Goal: Task Accomplishment & Management: Complete application form

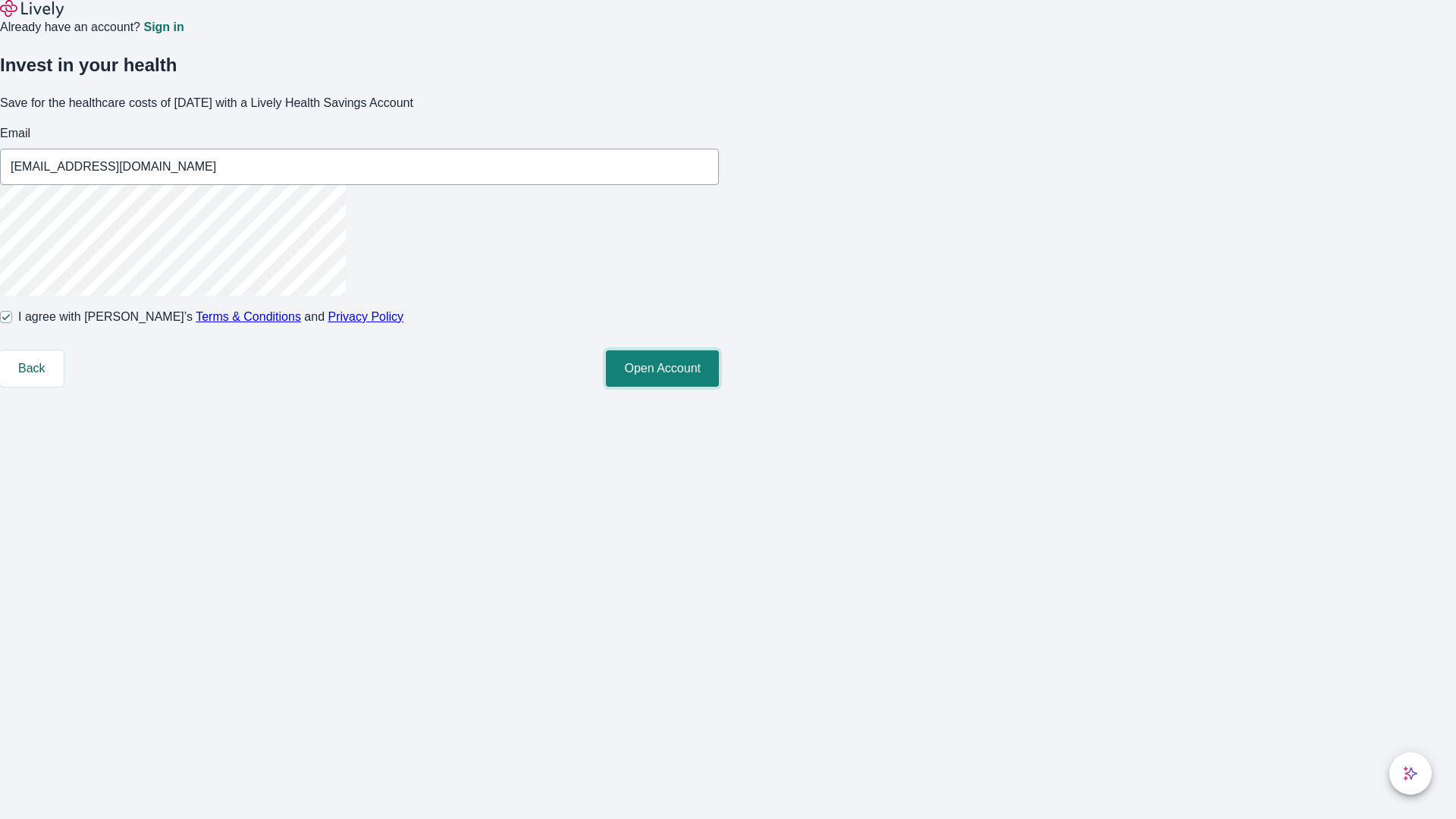
click at [719, 387] on button "Open Account" at bounding box center [663, 368] width 113 height 36
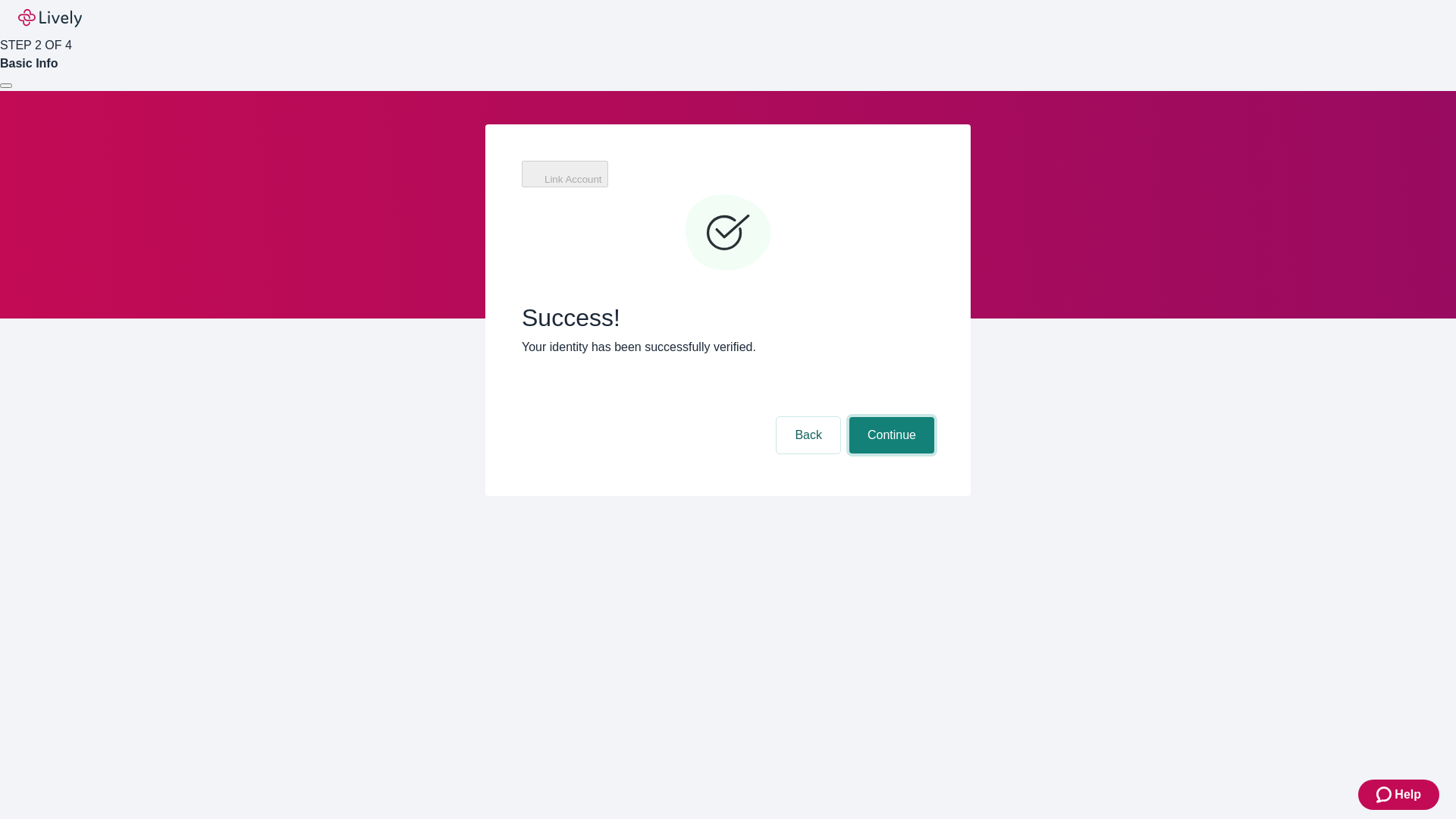
click at [889, 417] on button "Continue" at bounding box center [891, 434] width 85 height 36
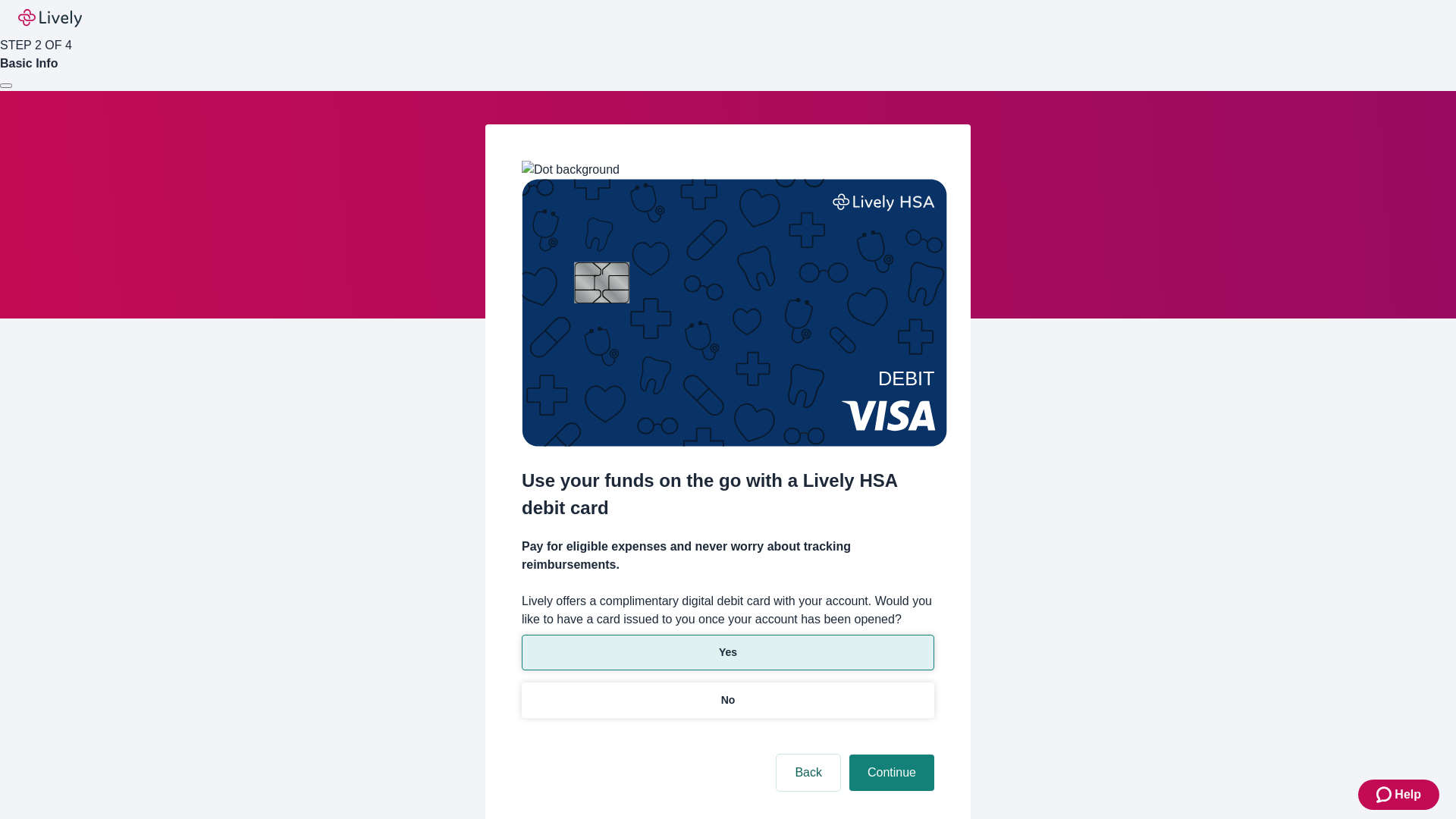
click at [727, 644] on p "Yes" at bounding box center [728, 652] width 19 height 16
click at [889, 755] on button "Continue" at bounding box center [891, 772] width 85 height 36
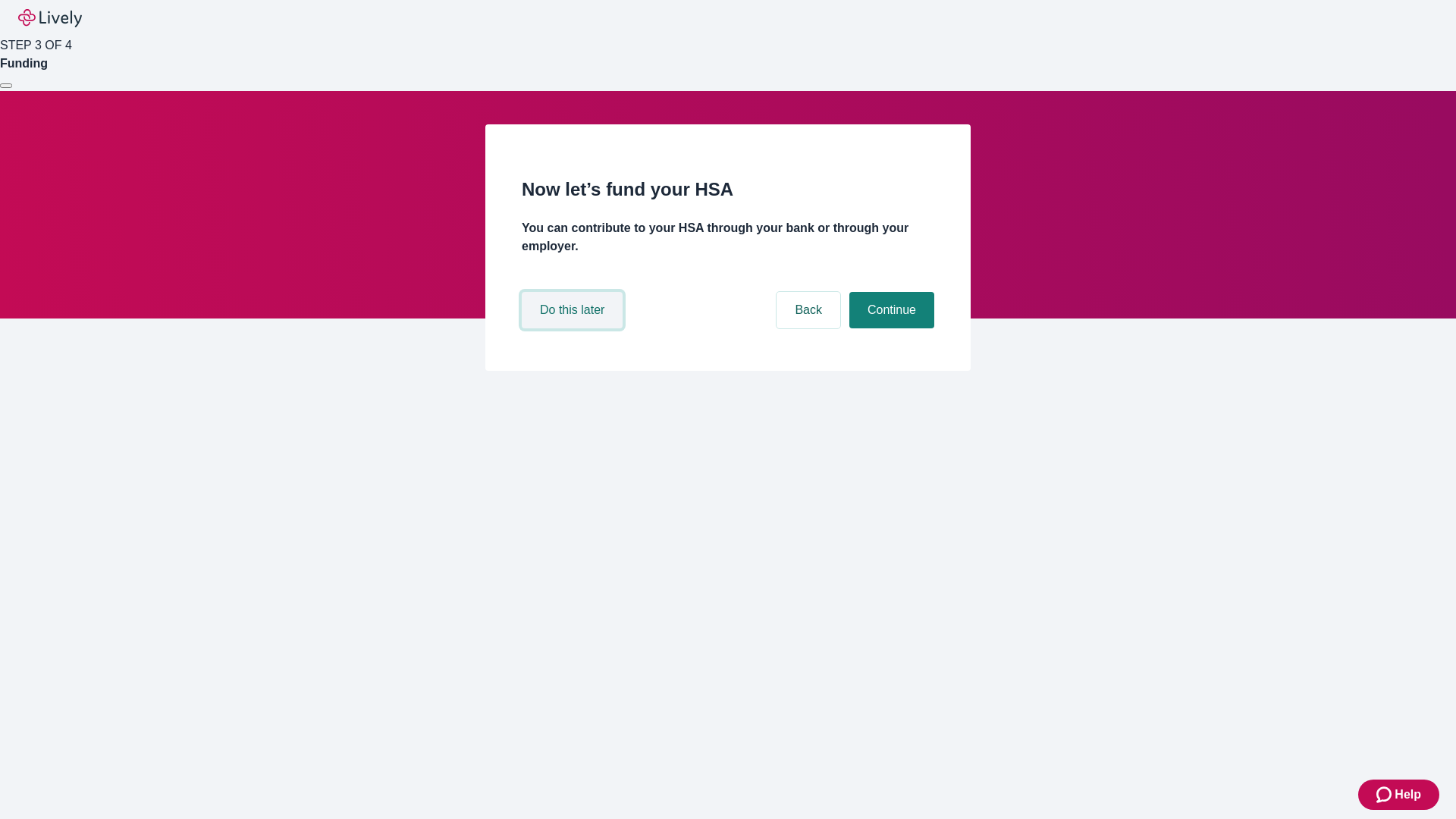
click at [574, 328] on button "Do this later" at bounding box center [572, 310] width 101 height 36
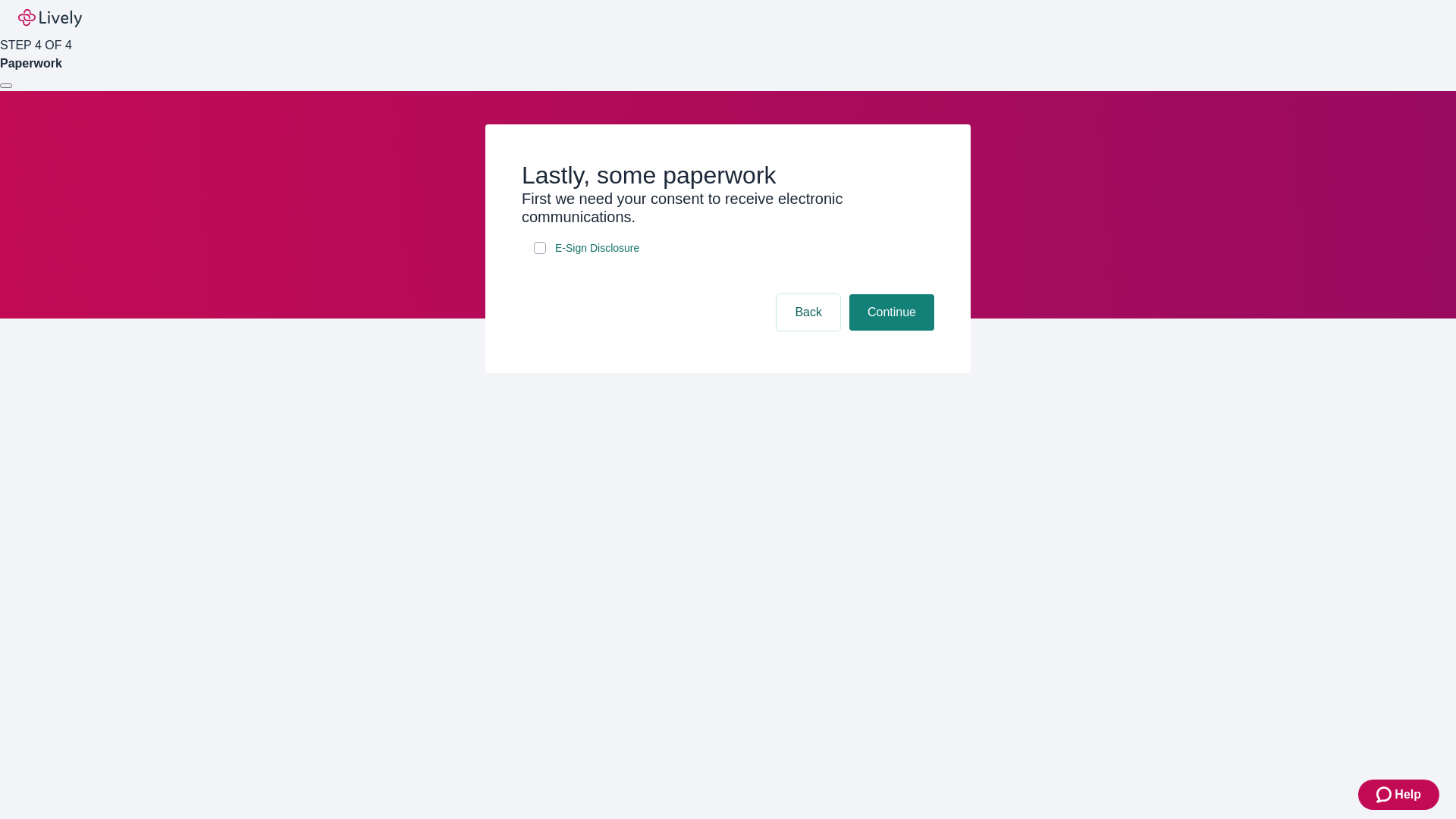
click at [540, 254] on input "E-Sign Disclosure" at bounding box center [539, 247] width 12 height 12
checkbox input "true"
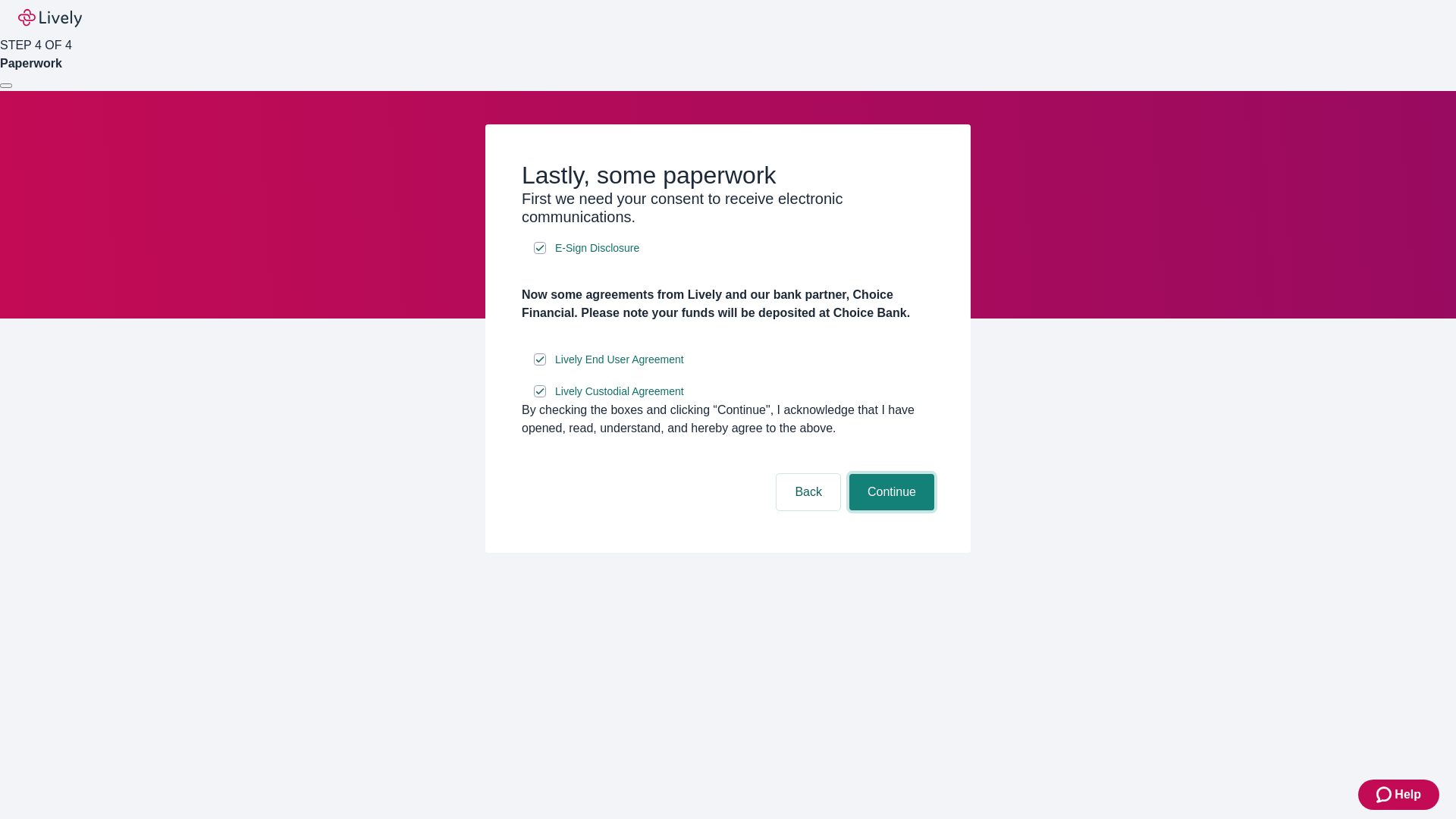
click at [889, 510] on button "Continue" at bounding box center [891, 492] width 85 height 36
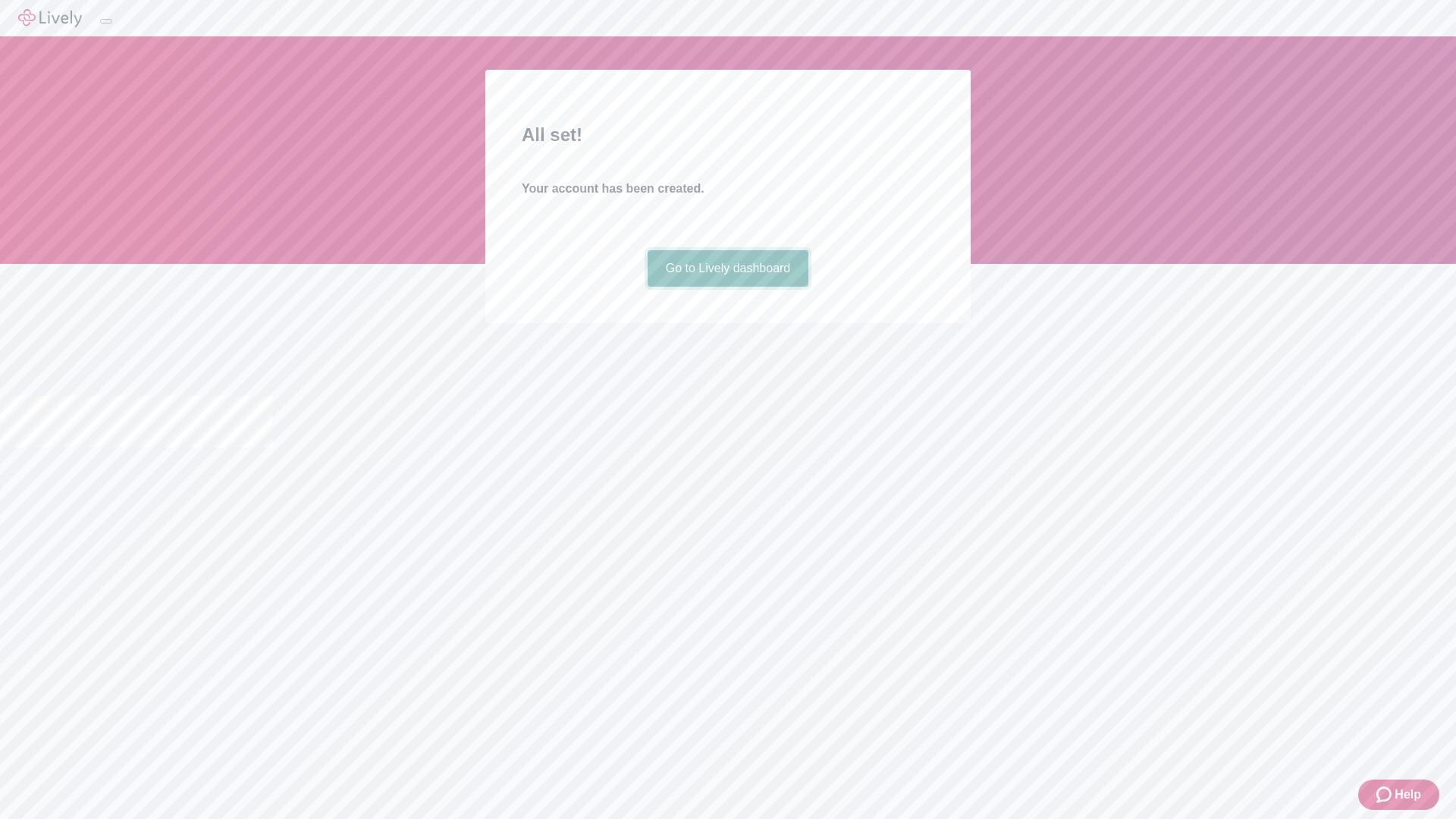
click at [727, 287] on link "Go to Lively dashboard" at bounding box center [728, 268] width 161 height 36
